Goal: Task Accomplishment & Management: Complete application form

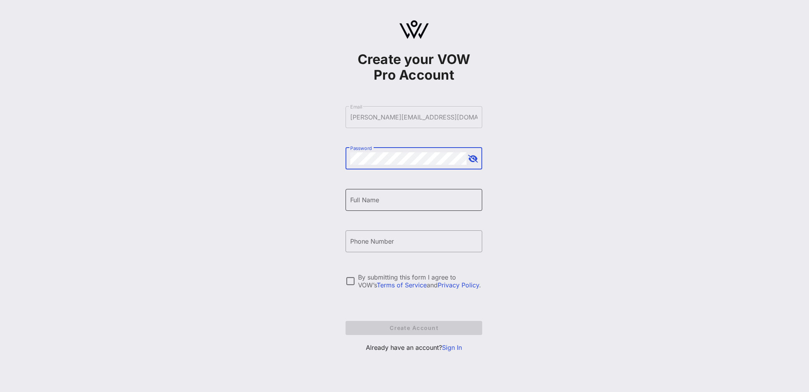
click at [369, 201] on input "Full Name" at bounding box center [413, 200] width 127 height 12
type input "[PERSON_NAME]"
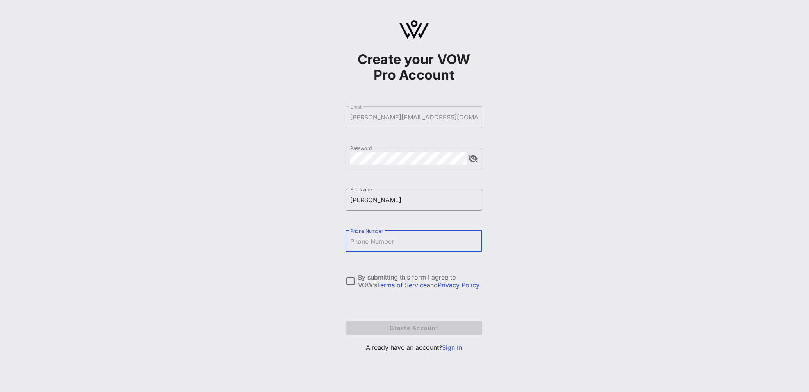
click at [364, 246] on input "Phone Number" at bounding box center [413, 241] width 127 height 12
type input "[PHONE_NUMBER]"
click at [350, 283] on div at bounding box center [350, 281] width 13 height 13
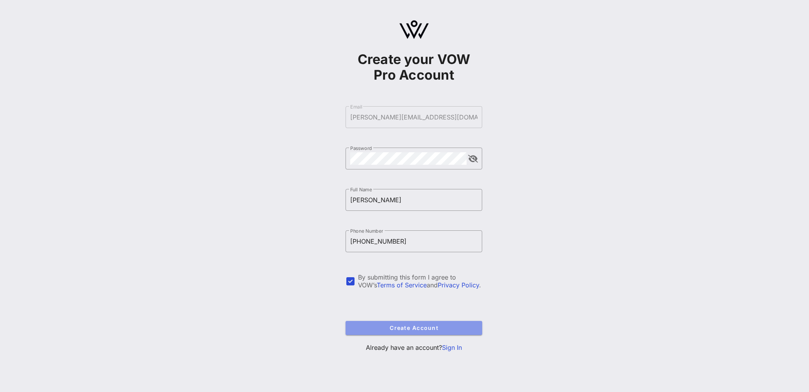
click at [432, 328] on span "Create Account" at bounding box center [414, 328] width 124 height 7
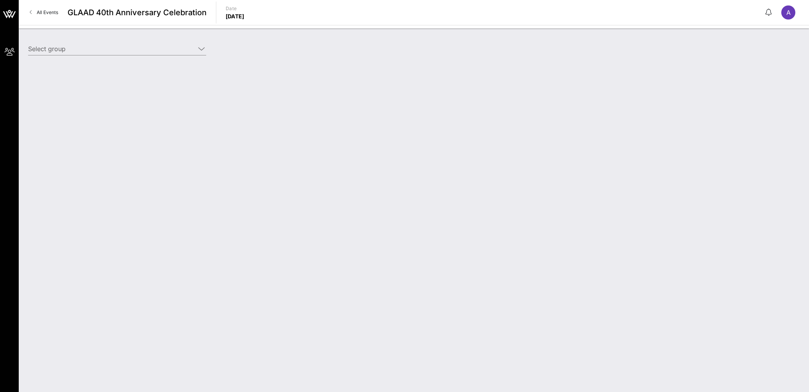
type input "[PERSON_NAME] and [PERSON_NAME] (PorchBarry) [[PERSON_NAME], [PERSON_NAME][EMAI…"
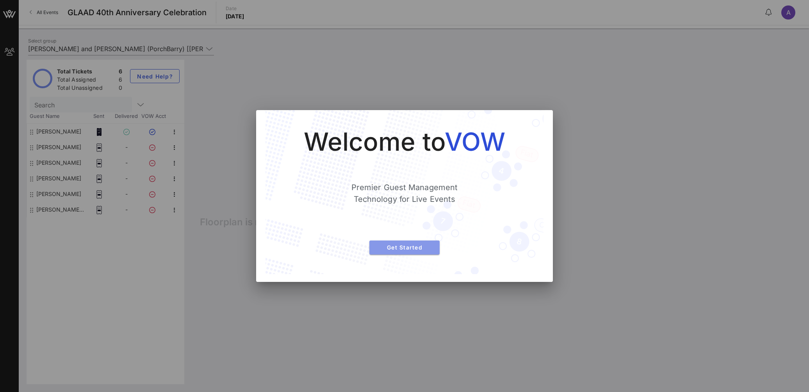
click at [417, 249] on span "Get Started" at bounding box center [405, 247] width 58 height 7
